Goal: Task Accomplishment & Management: Manage account settings

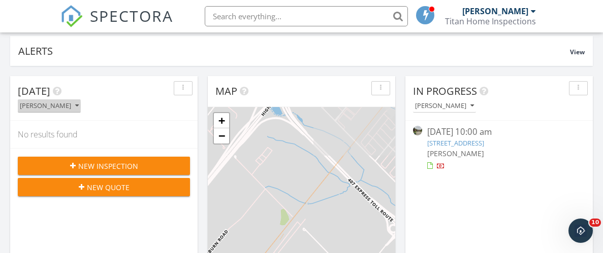
scroll to position [78, 0]
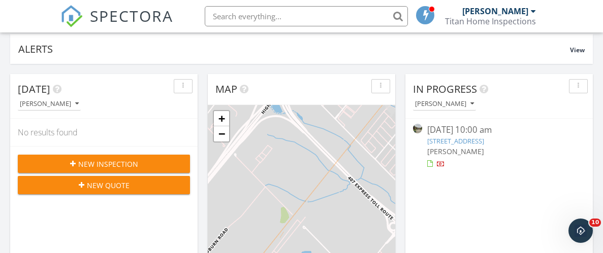
click at [434, 137] on link "[STREET_ADDRESS]" at bounding box center [455, 141] width 57 height 9
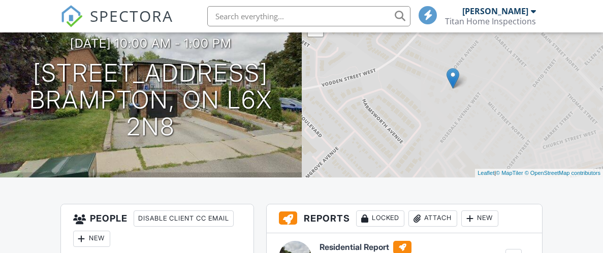
scroll to position [282, 0]
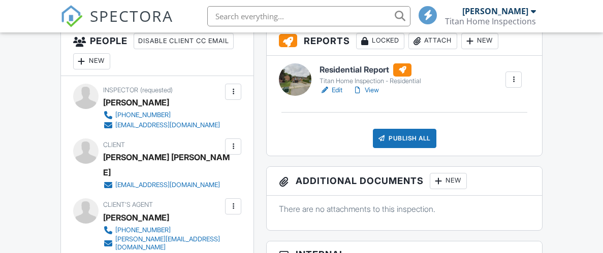
click at [333, 87] on link "Edit" at bounding box center [331, 90] width 23 height 10
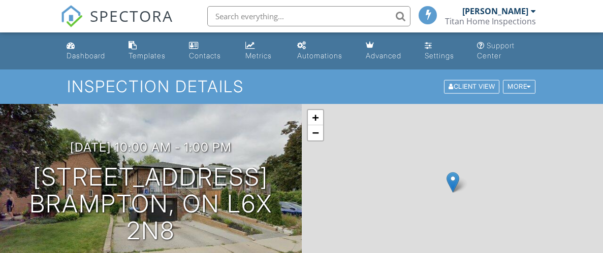
scroll to position [282, 0]
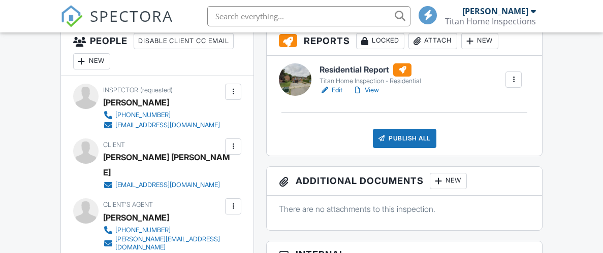
click at [329, 77] on h6 "Residential Report" at bounding box center [371, 69] width 102 height 13
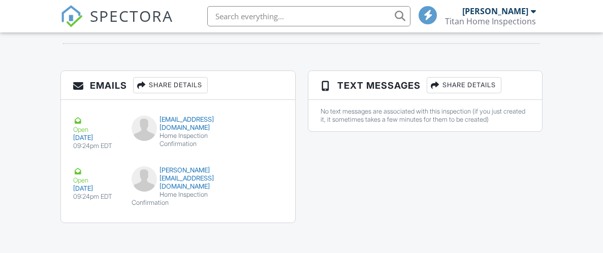
scroll to position [1132, 0]
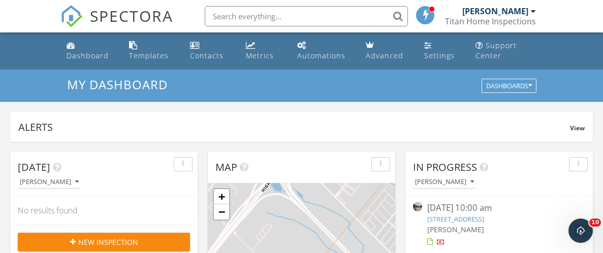
click at [450, 216] on link "[STREET_ADDRESS]" at bounding box center [455, 219] width 57 height 9
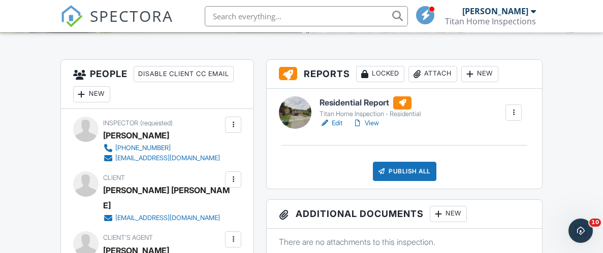
scroll to position [249, 0]
click at [330, 124] on link "Edit" at bounding box center [331, 123] width 23 height 10
